Goal: Information Seeking & Learning: Check status

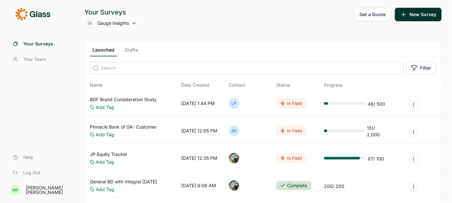
click at [379, 15] on button "Get a Quote" at bounding box center [372, 15] width 37 height 14
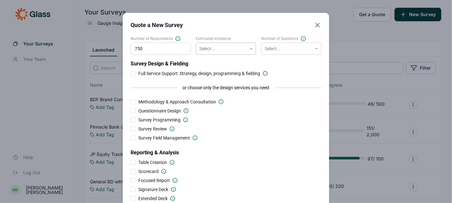
type input "750"
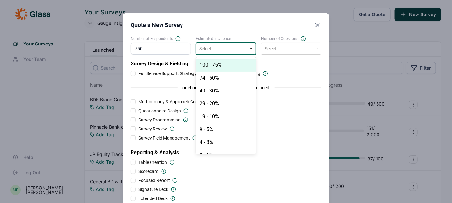
click at [211, 51] on div at bounding box center [222, 49] width 44 height 8
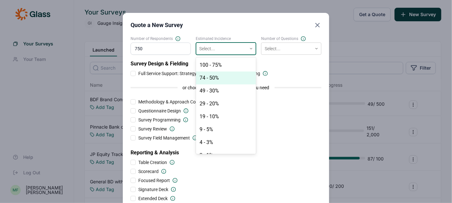
click at [211, 79] on div "74 - 50%" at bounding box center [226, 78] width 60 height 13
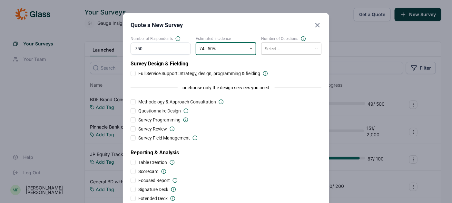
click at [282, 50] on div at bounding box center [287, 49] width 44 height 8
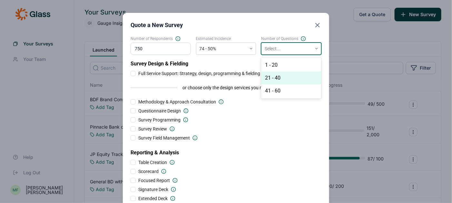
click at [282, 75] on div "21 - 40" at bounding box center [291, 78] width 60 height 13
click at [317, 25] on use "Close" at bounding box center [318, 25] width 4 height 4
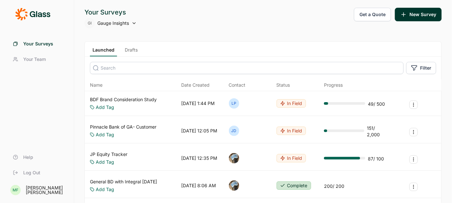
click at [108, 24] on span "Gauge Insights" at bounding box center [113, 23] width 32 height 6
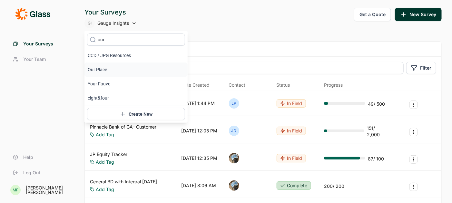
type input "our"
click at [94, 69] on li "Our Place" at bounding box center [136, 70] width 103 height 14
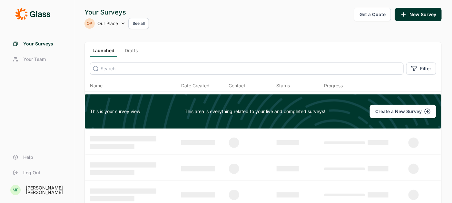
click at [132, 51] on link "Drafts" at bounding box center [131, 52] width 18 height 10
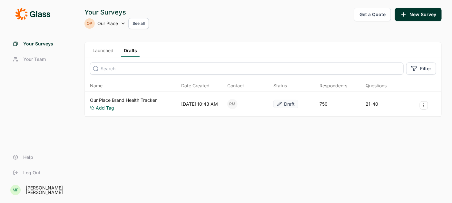
click at [143, 100] on link "Our Place Brand Health Tracker" at bounding box center [123, 100] width 67 height 6
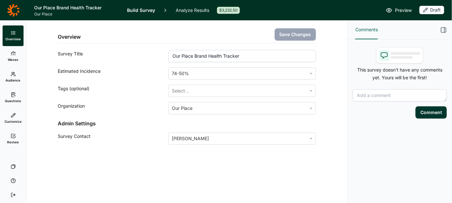
click at [185, 11] on link "Analyze Results" at bounding box center [193, 10] width 34 height 20
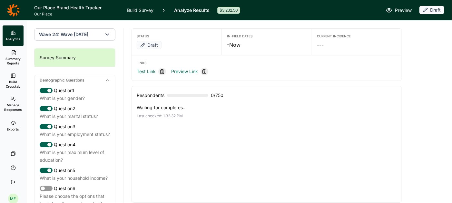
click at [83, 35] on span "Wave 24: Wave [DATE]" at bounding box center [63, 34] width 49 height 6
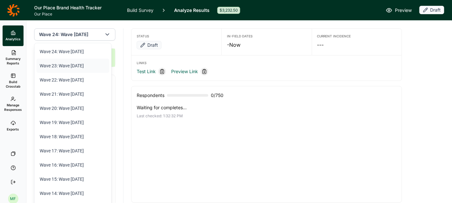
click at [86, 64] on li "Wave 23: Wave [DATE]" at bounding box center [72, 66] width 73 height 14
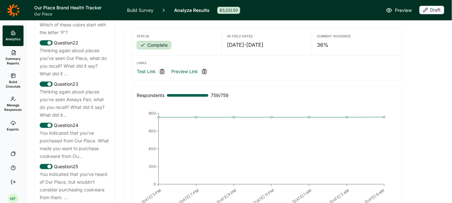
scroll to position [1333, 0]
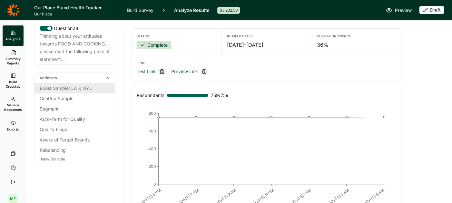
click at [77, 87] on div "Boost Sample: LA & NYC" at bounding box center [75, 89] width 70 height 8
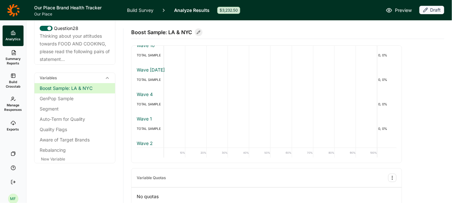
scroll to position [0, 0]
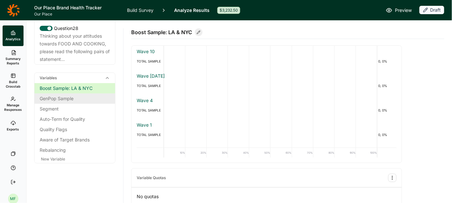
click at [68, 98] on div "GenPop Sample" at bounding box center [75, 99] width 70 height 8
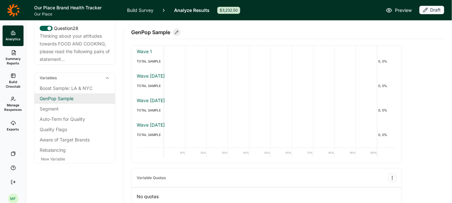
click at [91, 96] on div "GenPop Sample" at bounding box center [75, 99] width 70 height 8
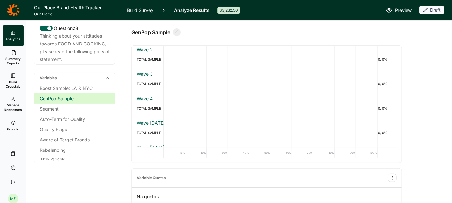
scroll to position [241, 0]
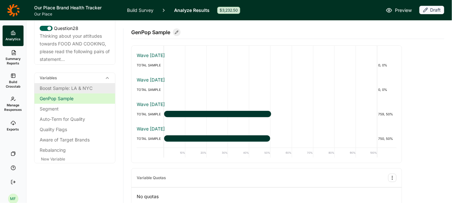
click at [93, 89] on div "Boost Sample: LA & NYC" at bounding box center [75, 89] width 70 height 8
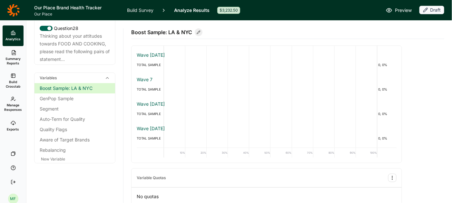
scroll to position [340, 0]
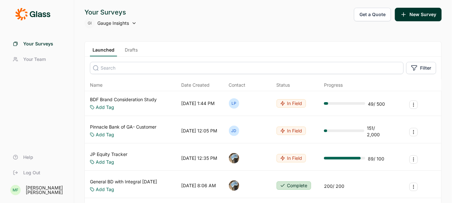
click at [365, 15] on button "Get a Quote" at bounding box center [372, 15] width 37 height 14
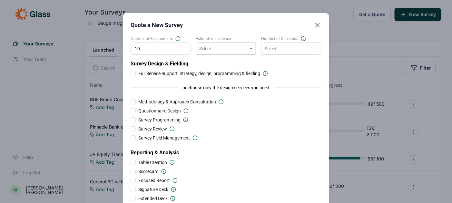
type input "10"
click at [240, 46] on div at bounding box center [222, 49] width 44 height 8
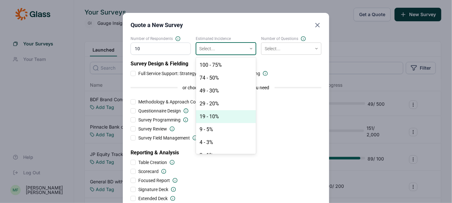
click at [222, 115] on div "19 - 10%" at bounding box center [226, 116] width 60 height 13
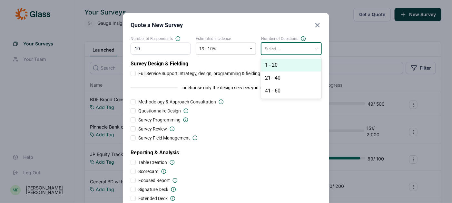
click at [289, 50] on div at bounding box center [287, 49] width 44 height 8
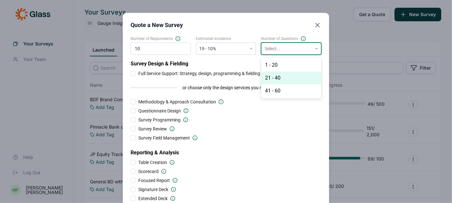
click at [285, 76] on div "21 - 40" at bounding box center [291, 78] width 60 height 13
click at [315, 27] on icon "Close" at bounding box center [318, 25] width 8 height 8
